Goal: Information Seeking & Learning: Compare options

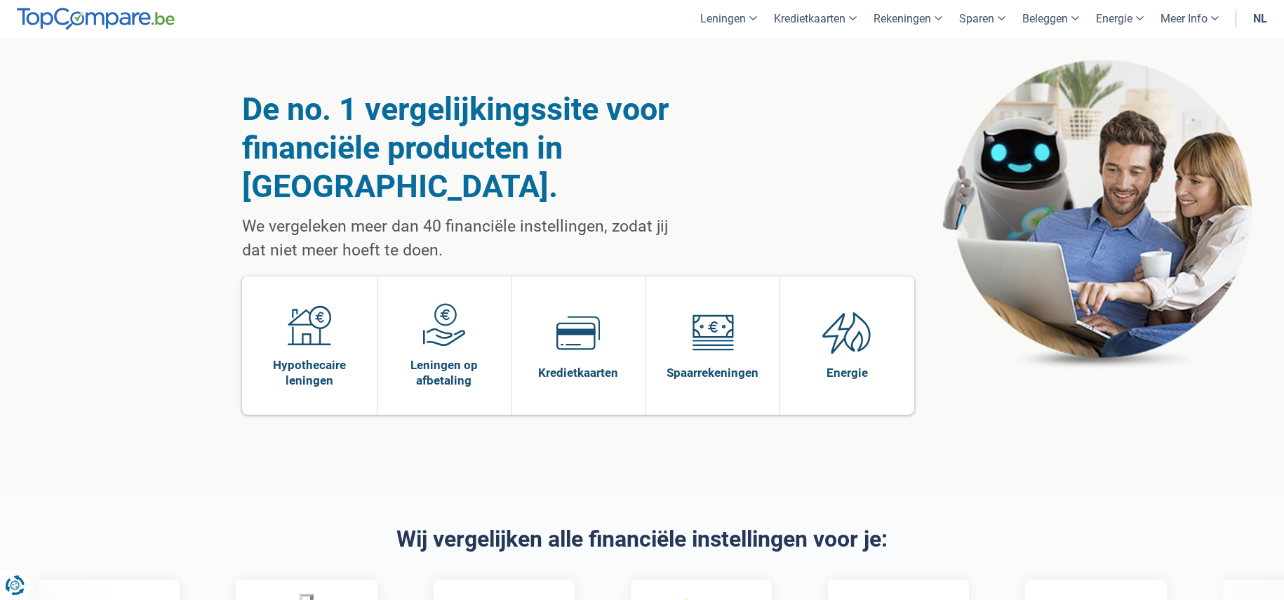
scroll to position [3, 0]
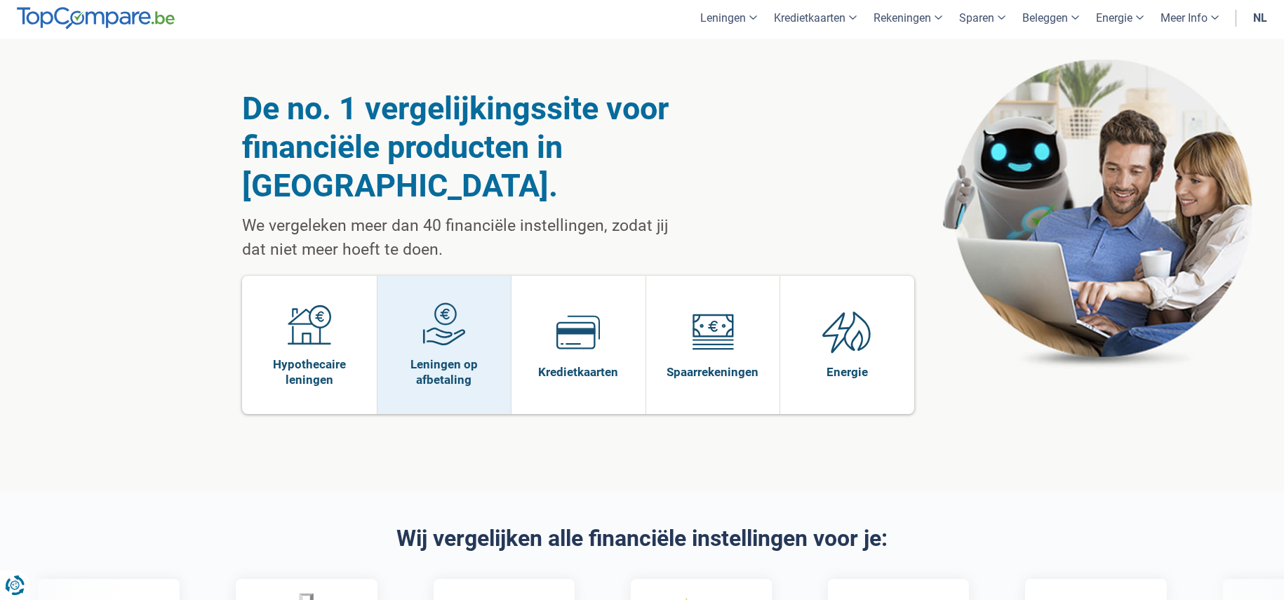
click at [441, 302] on img at bounding box center [444, 324] width 44 height 44
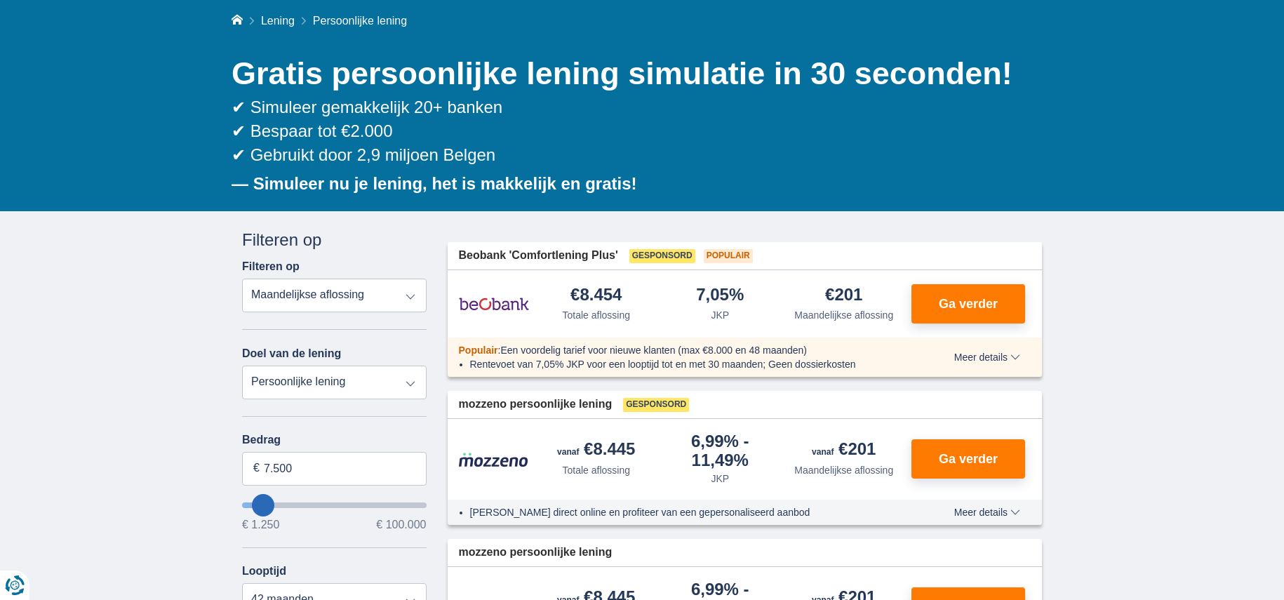
scroll to position [112, 0]
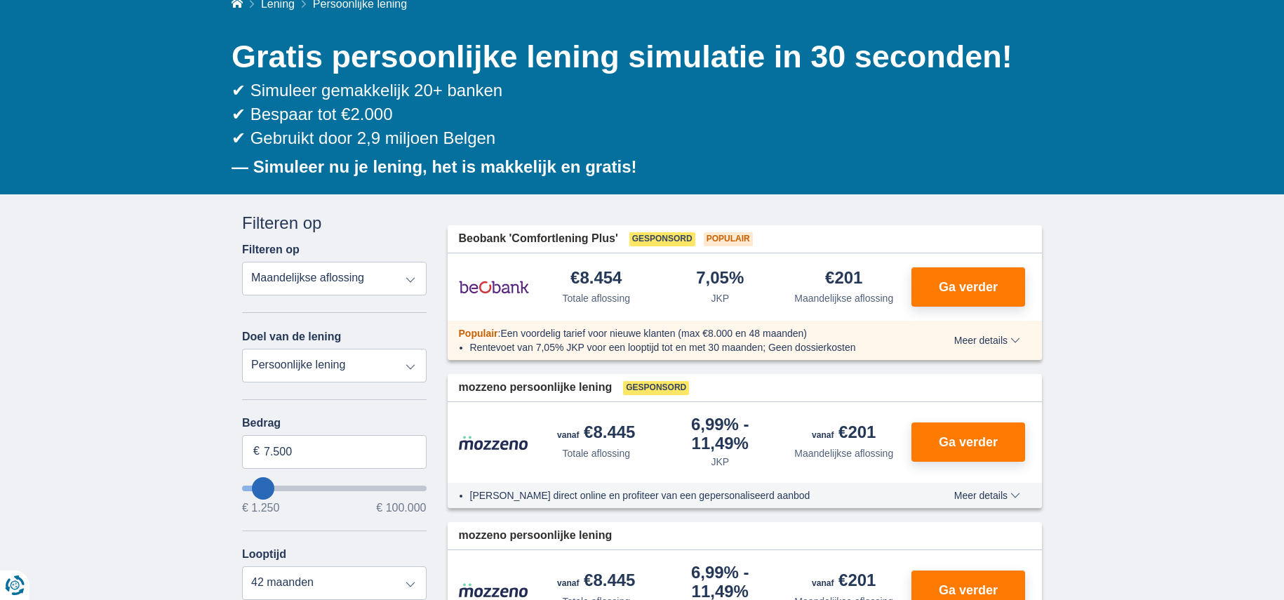
type input "6.250"
type input "6250"
type input "7.250"
type input "7250"
type input "8.250"
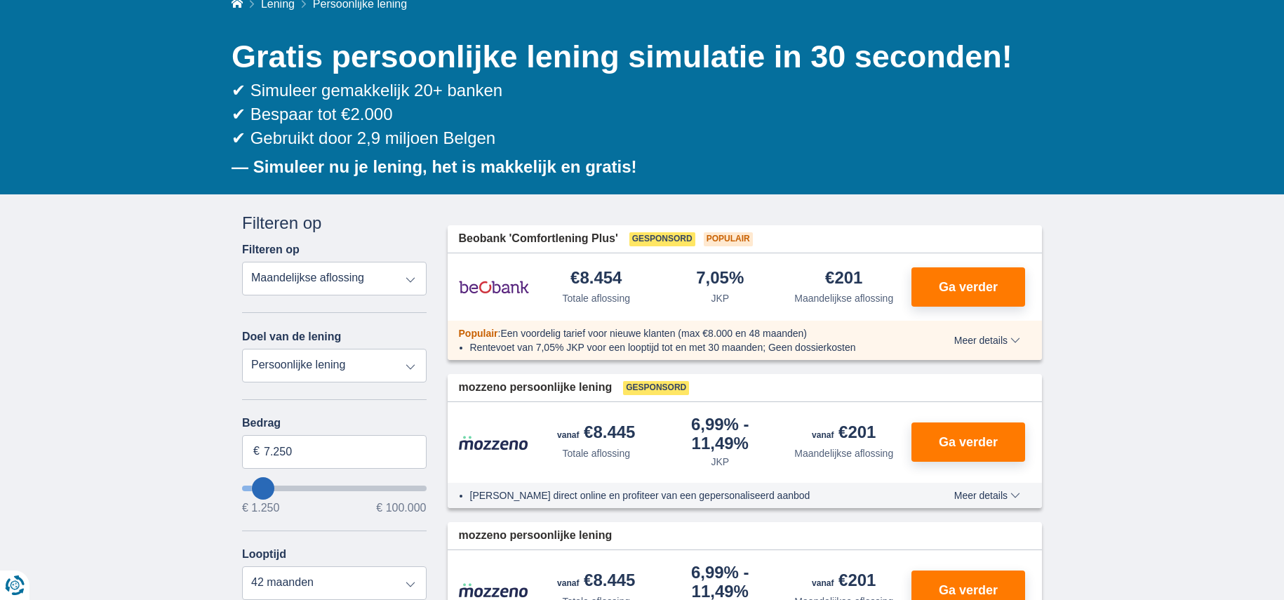
type input "8250"
type input "7.250"
type input "7250"
select select "42"
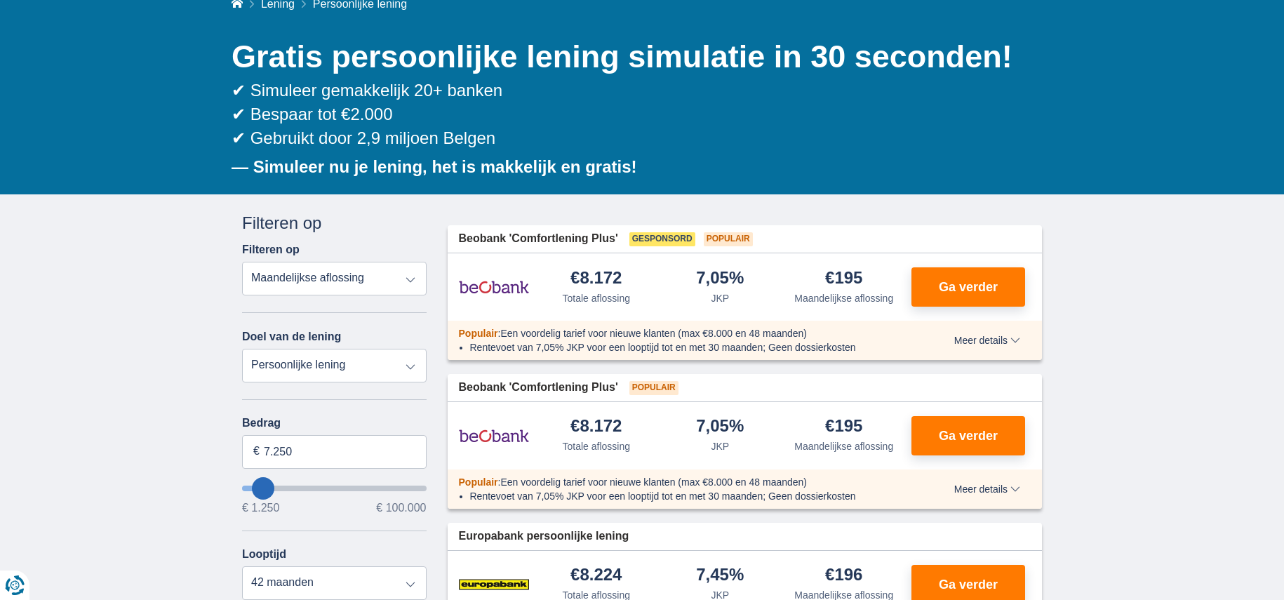
type input "19.250"
type input "19250"
click at [282, 491] on input "wantToBorrow" at bounding box center [334, 489] width 185 height 6
select select "84"
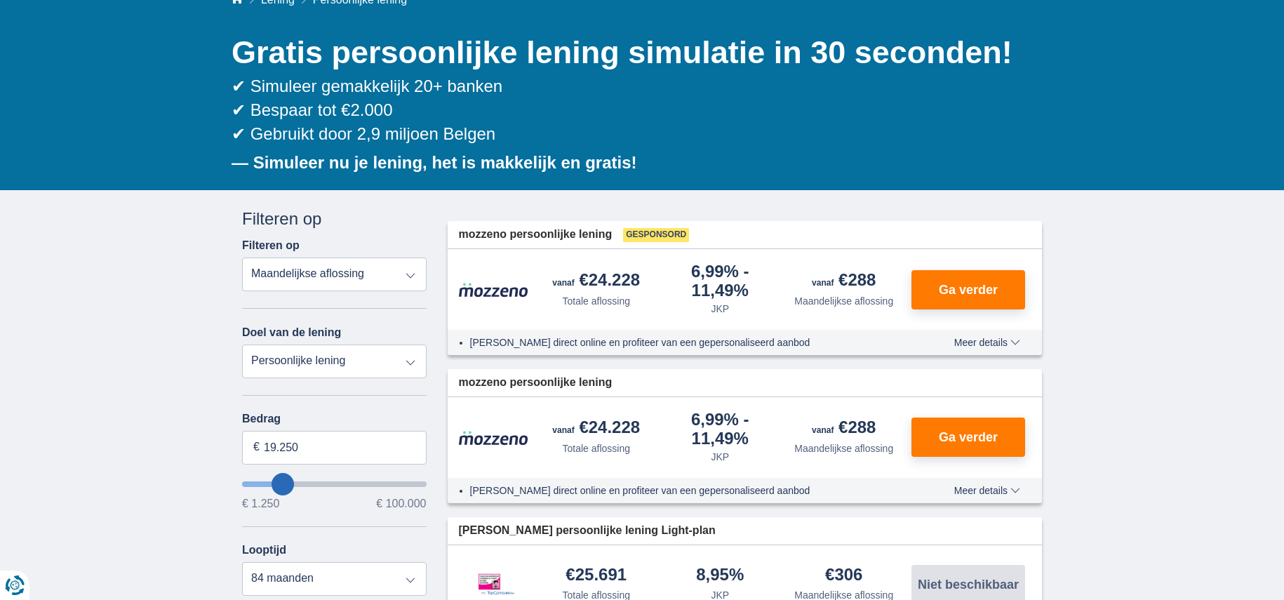
scroll to position [116, 0]
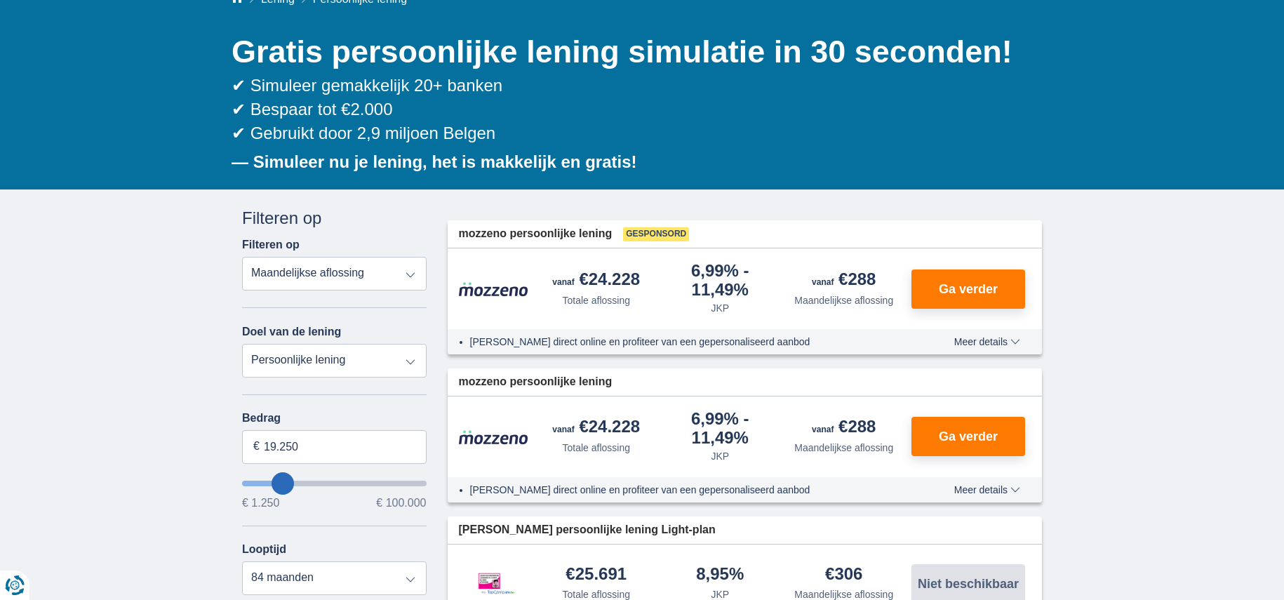
type input "30.250"
type input "30250"
click at [300, 484] on input "wantToBorrow" at bounding box center [334, 484] width 185 height 6
select select "120"
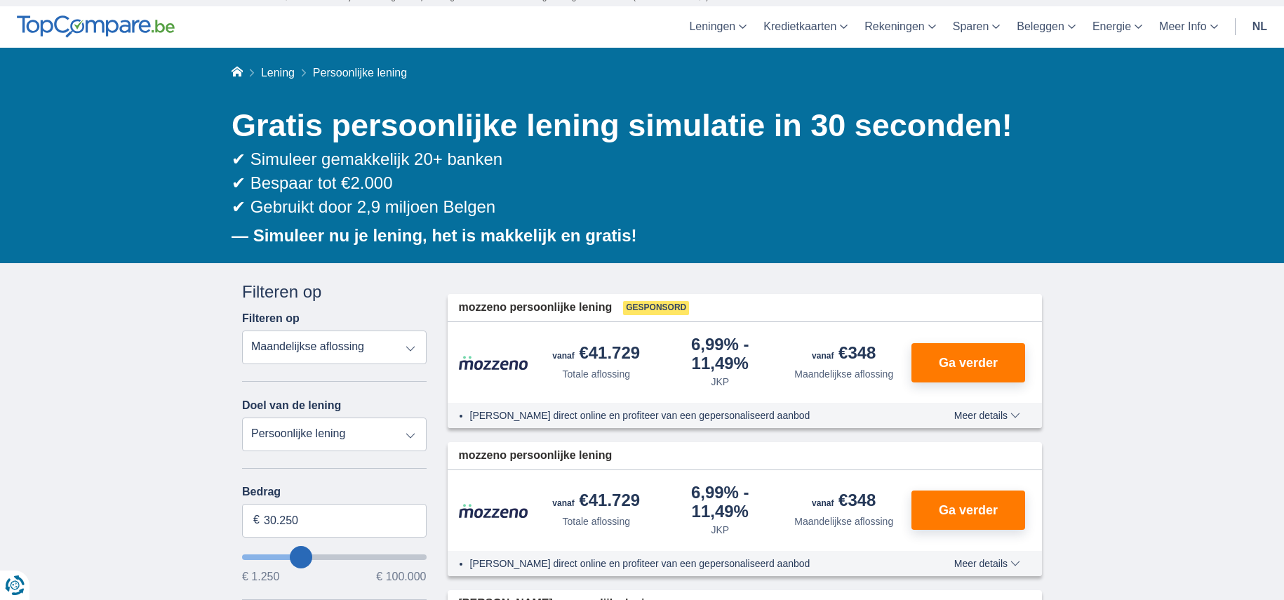
scroll to position [58, 0]
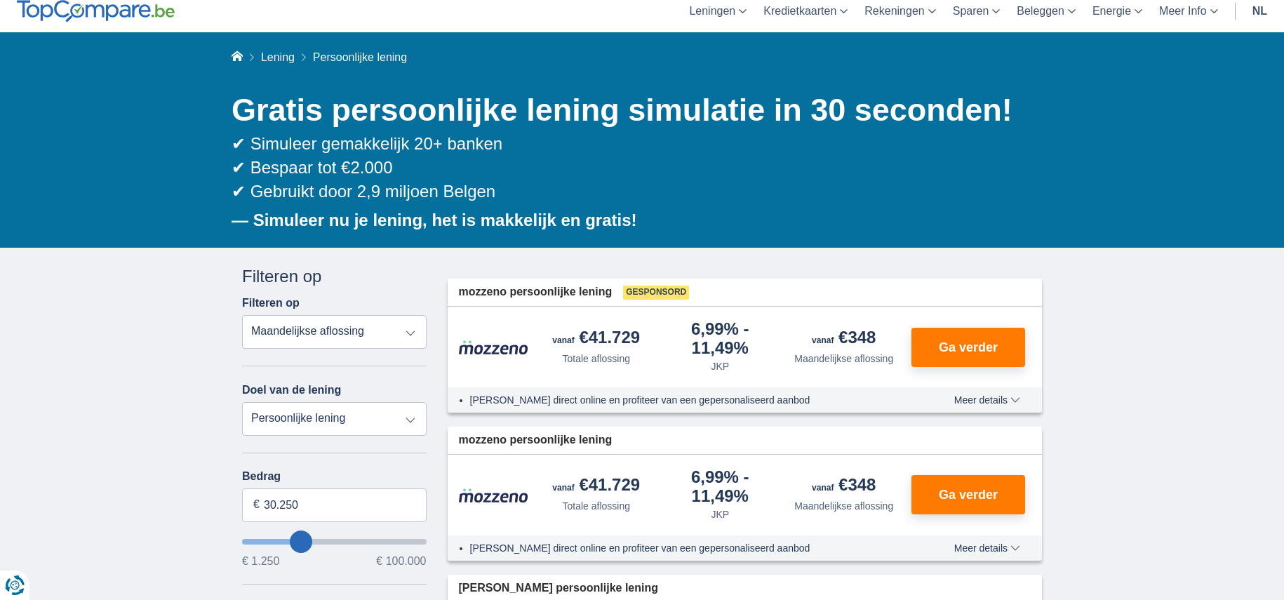
type input "42.250"
type input "42250"
click at [320, 543] on input "wantToBorrow" at bounding box center [334, 542] width 185 height 6
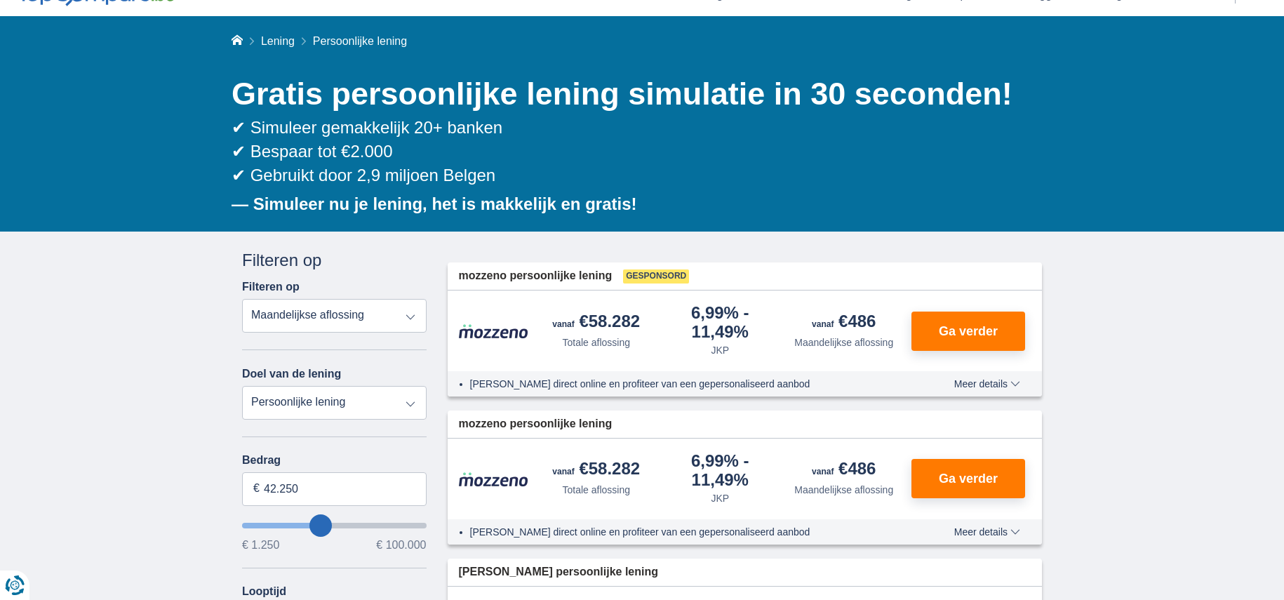
scroll to position [75, 0]
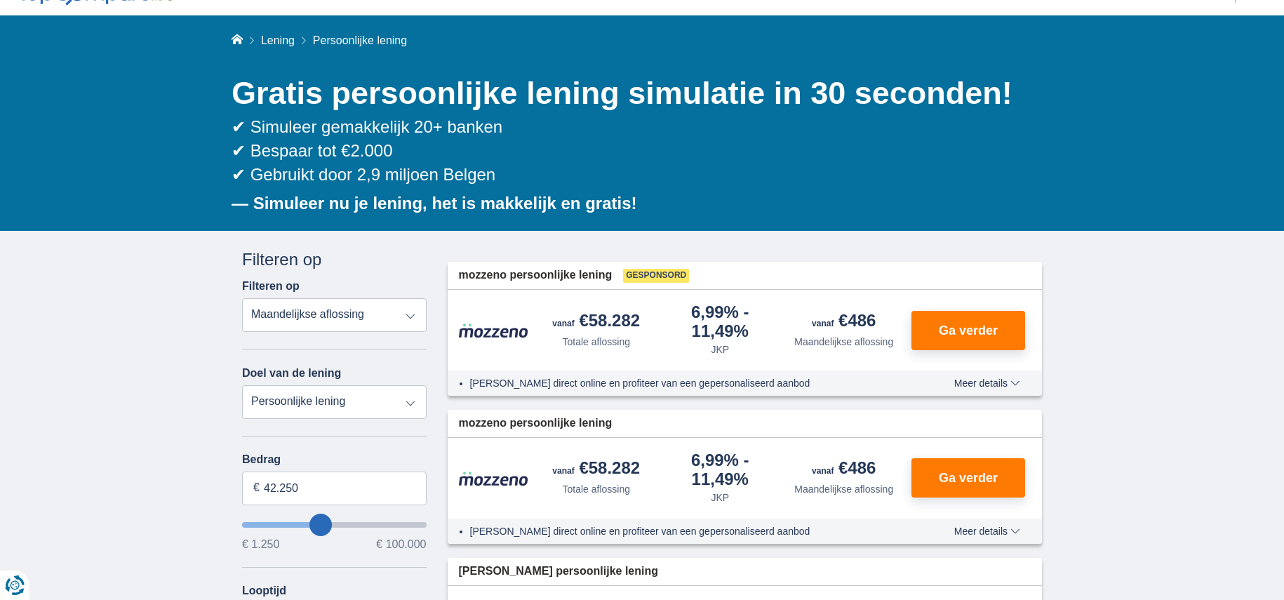
click at [305, 532] on div "Bedrag 42.250 € € 1.250 € 100.000" at bounding box center [334, 501] width 185 height 97
type input "34.250"
type input "34250"
click at [307, 527] on input "wantToBorrow" at bounding box center [334, 525] width 185 height 6
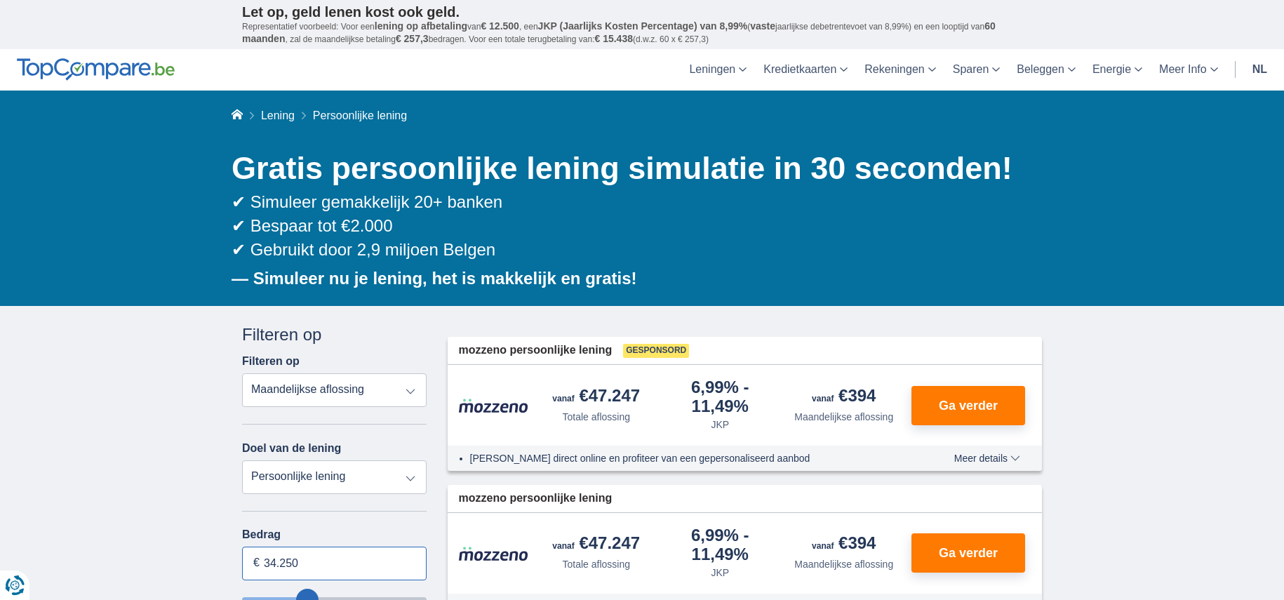
click at [300, 564] on input "34.250" at bounding box center [334, 564] width 185 height 34
type input "35.000"
type input "35250"
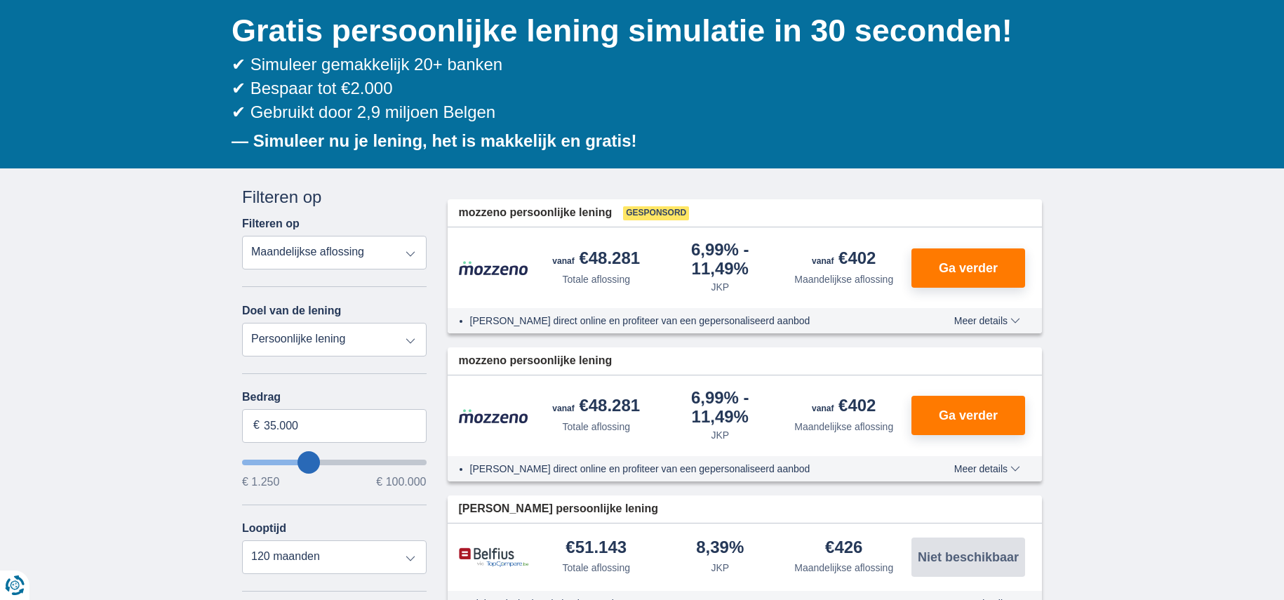
scroll to position [140, 0]
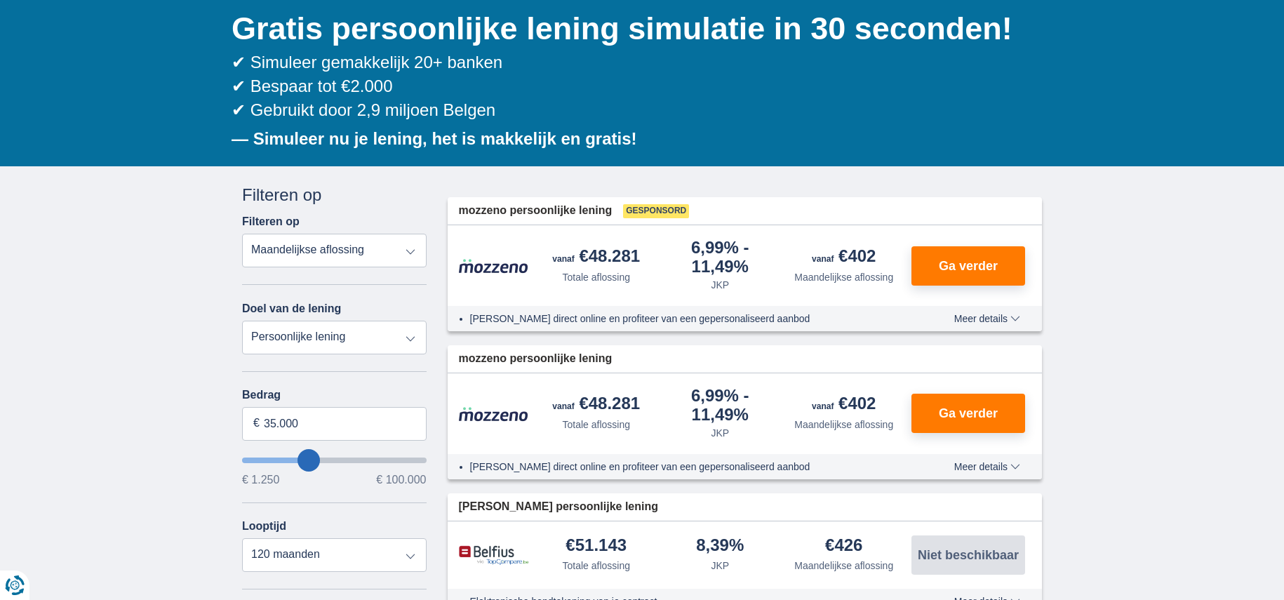
select select "vehicleLoan"
click option "Auto" at bounding box center [0, 0] width 0 height 0
select select "3-4"
type input "15.000"
type input "15250"
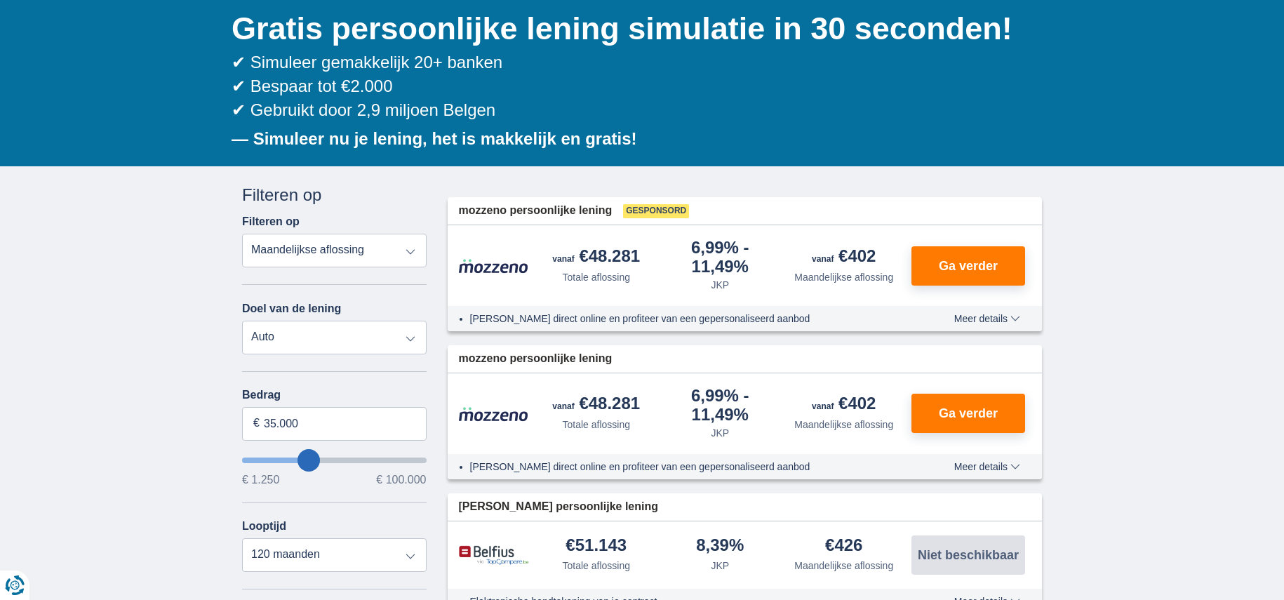
select select "60"
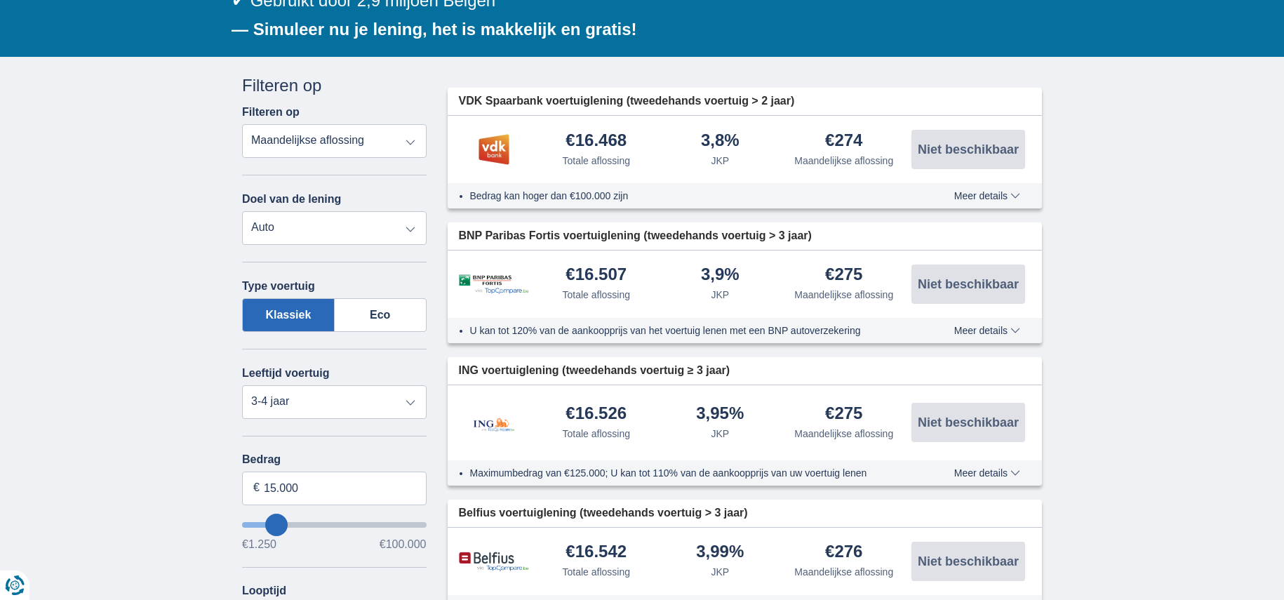
scroll to position [252, 0]
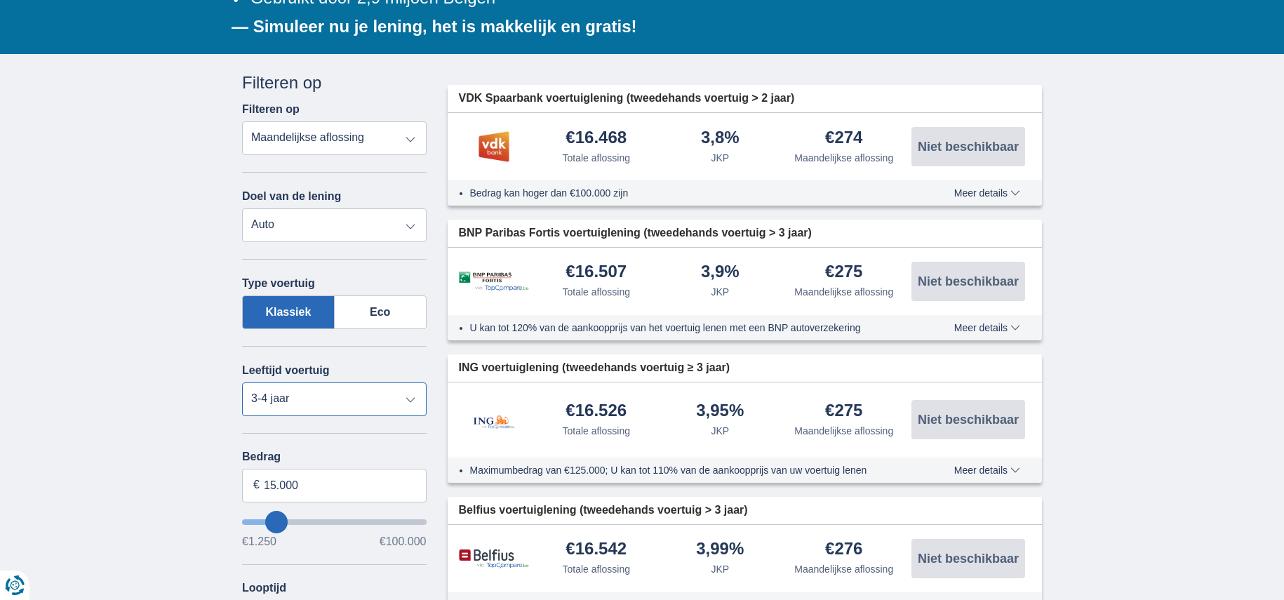
select select "4-5"
click option "4-5 jaar" at bounding box center [0, 0] width 0 height 0
